Goal: Complete application form: Complete application form

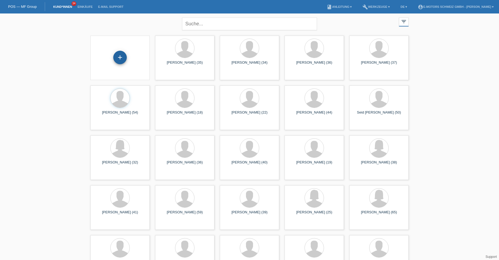
click at [123, 60] on div "+" at bounding box center [119, 57] width 13 height 13
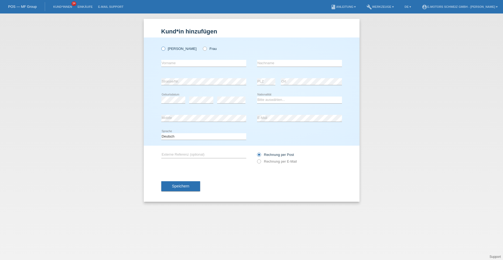
click at [165, 50] on label "Herr" at bounding box center [178, 49] width 35 height 4
click at [165, 50] on input "Herr" at bounding box center [163, 49] width 4 height 4
radio input "true"
click at [167, 65] on input "text" at bounding box center [203, 63] width 85 height 7
type input "Behar"
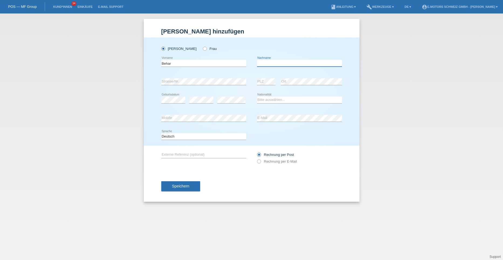
click at [276, 63] on input "text" at bounding box center [299, 63] width 85 height 7
type input "Kabashi"
click at [276, 98] on select "Bitte auswählen... Schweiz Deutschland Liechtenstein Österreich ------------ Af…" at bounding box center [299, 100] width 85 height 6
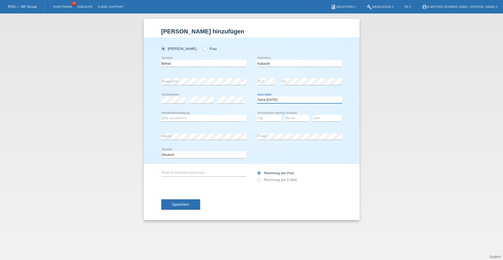
click at [273, 100] on select "Bitte auswählen... Schweiz Deutschland Liechtenstein Österreich ------------ Af…" at bounding box center [299, 100] width 85 height 6
select select "XK"
click at [257, 97] on select "Bitte auswählen... Schweiz Deutschland Liechtenstein Österreich ------------ Af…" at bounding box center [299, 100] width 85 height 6
click at [203, 117] on select "Bitte auswählen... C B B - Flüchtlingsstatus Andere" at bounding box center [203, 118] width 85 height 6
select select "C"
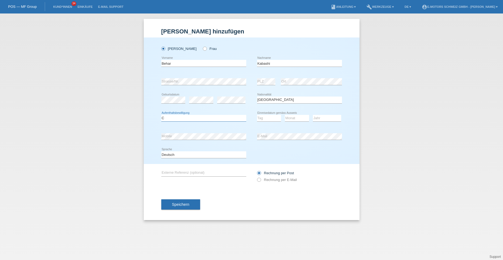
click at [161, 115] on select "Bitte auswählen... C B B - Flüchtlingsstatus Andere" at bounding box center [203, 118] width 85 height 6
click at [261, 117] on select "Tag 01 02 03 04 05 06 07 08 09 10 11" at bounding box center [269, 118] width 24 height 6
select select "05"
click at [257, 115] on select "Tag 01 02 03 04 05 06 07 08 09 10 11" at bounding box center [269, 118] width 24 height 6
click at [289, 118] on select "Monat 01 02 03 04 05 06 07 08 09 10 11" at bounding box center [297, 118] width 24 height 6
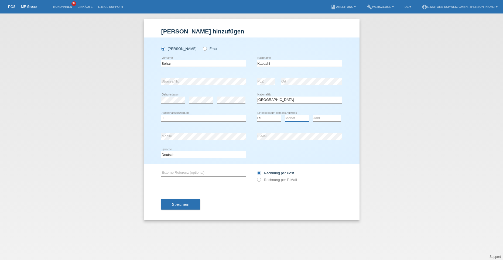
select select "05"
click at [285, 115] on select "Monat 01 02 03 04 05 06 07 08 09 10 11" at bounding box center [297, 118] width 24 height 6
click at [315, 118] on select "Jahr 2025 2024 2023 2022 2021 2020 2019 2018 2017 2016 2015 2014 2013 2012 2011…" at bounding box center [327, 118] width 28 height 6
select select "1999"
click at [313, 115] on select "Jahr 2025 2024 2023 2022 2021 2020 2019 2018 2017 2016 2015 2014 2013 2012 2011…" at bounding box center [327, 118] width 28 height 6
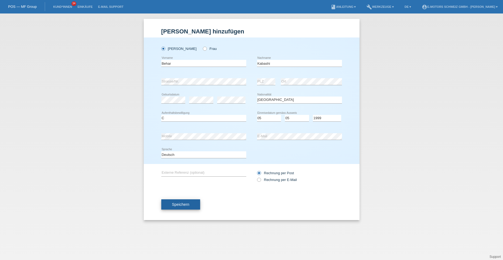
click at [194, 206] on button "Speichern" at bounding box center [180, 204] width 39 height 10
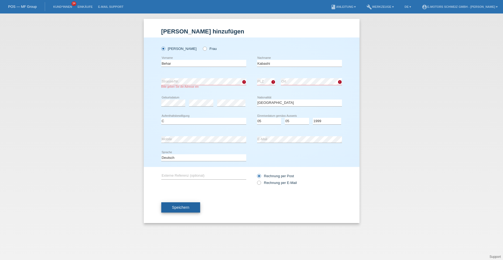
click at [180, 209] on span "Speichern" at bounding box center [180, 207] width 17 height 4
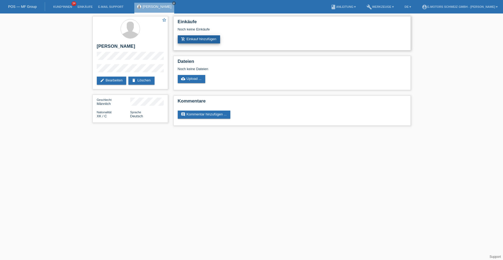
click at [199, 40] on link "add_shopping_cart Einkauf hinzufügen" at bounding box center [199, 39] width 43 height 8
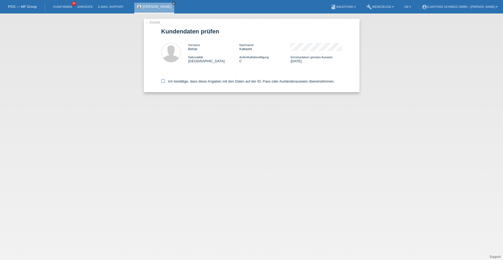
click at [163, 80] on icon at bounding box center [163, 81] width 4 height 4
click at [163, 80] on input "Ich bestätige, dass diese Angaben mit den Daten auf der ID, Pass oder Ausländer…" at bounding box center [163, 81] width 4 height 4
checkbox input "true"
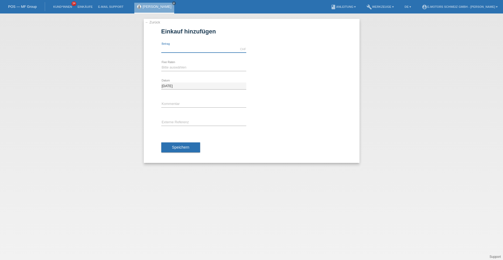
click at [177, 47] on input "text" at bounding box center [203, 49] width 85 height 7
type input "5000.00"
click at [177, 69] on select "Bitte auswählen 12 Raten 24 Raten 36 Raten 48 Raten" at bounding box center [203, 67] width 85 height 6
select select "214"
click at [161, 64] on select "Bitte auswählen 12 Raten 24 Raten 36 Raten 48 Raten" at bounding box center [203, 67] width 85 height 6
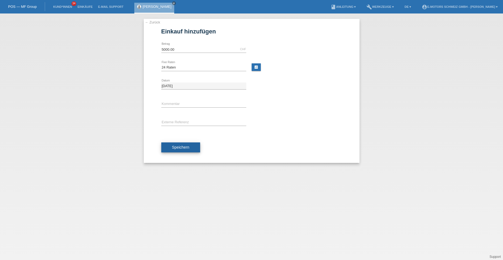
click at [177, 148] on span "Speichern" at bounding box center [180, 147] width 17 height 4
